Goal: Navigation & Orientation: Find specific page/section

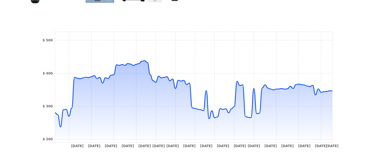
scroll to position [180, 0]
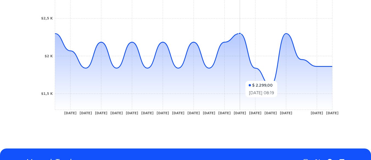
scroll to position [217, 0]
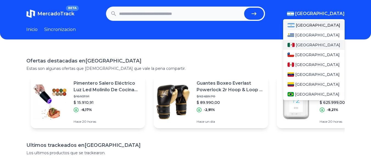
click at [308, 46] on span "[GEOGRAPHIC_DATA]" at bounding box center [318, 44] width 45 height 5
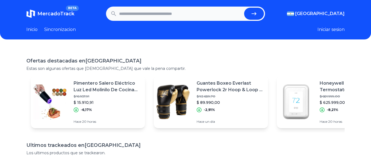
click at [270, 37] on header "MercadoTrack BETA Argentina Argentina Uruguay Mexico Chile Peru Venezuela Colom…" at bounding box center [185, 20] width 371 height 40
click at [331, 30] on button "Iniciar sesion" at bounding box center [331, 29] width 27 height 7
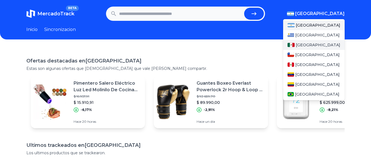
click at [302, 47] on span "[GEOGRAPHIC_DATA]" at bounding box center [318, 44] width 45 height 5
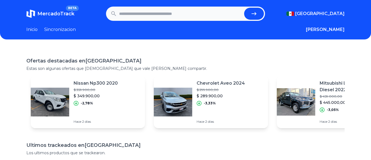
click at [241, 50] on div "Ofertas destacadas en [GEOGRAPHIC_DATA] Estas son algunas ofertas que [DEMOGRAP…" at bounding box center [185, 137] width 371 height 178
click at [54, 30] on link "Sincronizacion" at bounding box center [60, 29] width 32 height 7
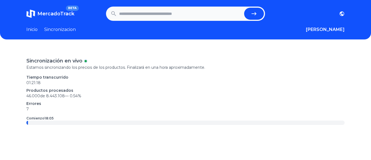
click at [35, 28] on link "Inicio" at bounding box center [31, 29] width 11 height 7
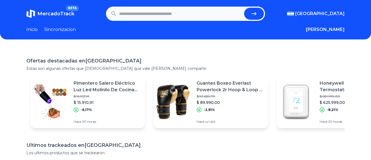
click at [165, 90] on img at bounding box center [173, 102] width 38 height 38
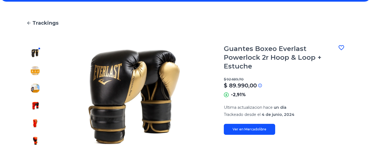
scroll to position [37, 0]
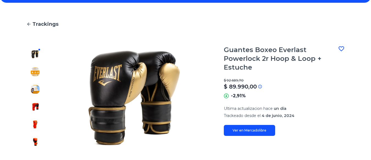
click at [36, 66] on div at bounding box center [35, 99] width 18 height 106
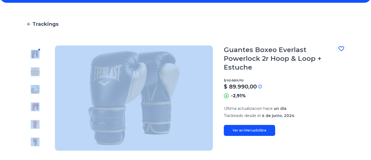
click at [36, 66] on div at bounding box center [35, 99] width 18 height 106
click at [34, 73] on img at bounding box center [35, 72] width 9 height 9
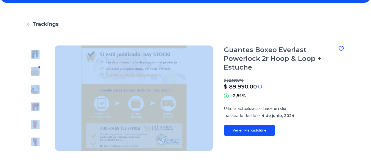
click at [74, 56] on img at bounding box center [134, 99] width 158 height 106
click at [127, 20] on link "Trackings" at bounding box center [185, 24] width 318 height 8
